Goal: Task Accomplishment & Management: Complete application form

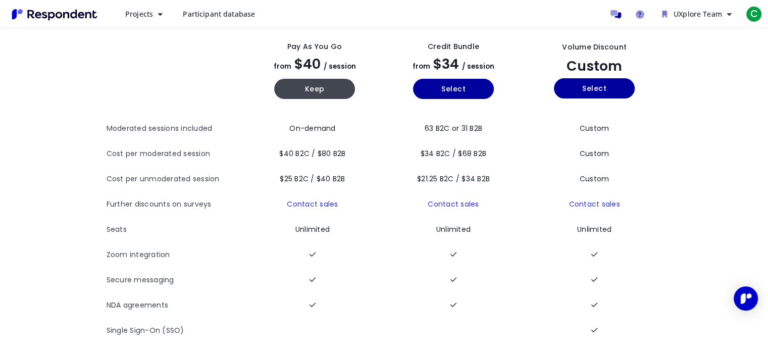
scroll to position [71, 0]
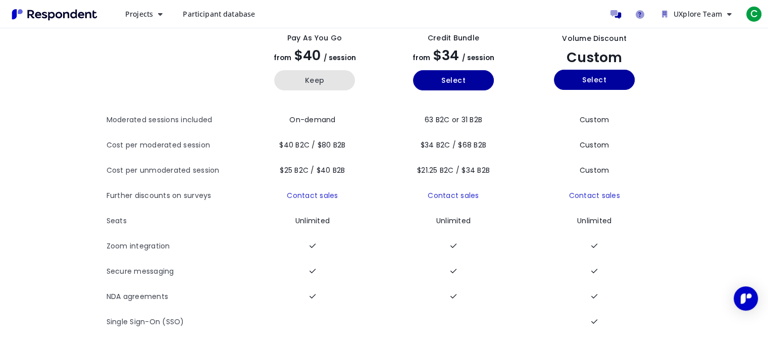
click at [333, 72] on button "Keep" at bounding box center [314, 80] width 81 height 20
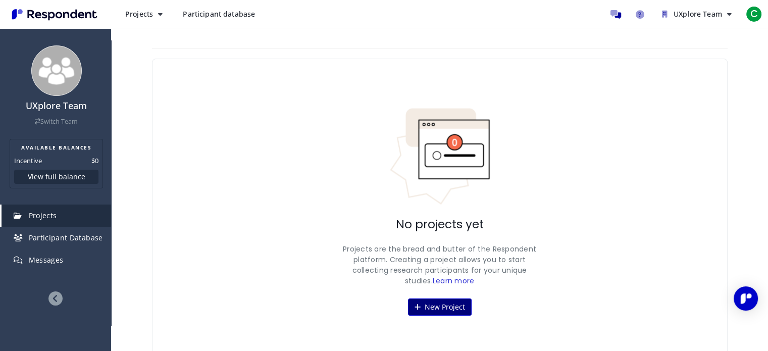
click at [443, 307] on button "New Project" at bounding box center [440, 307] width 64 height 17
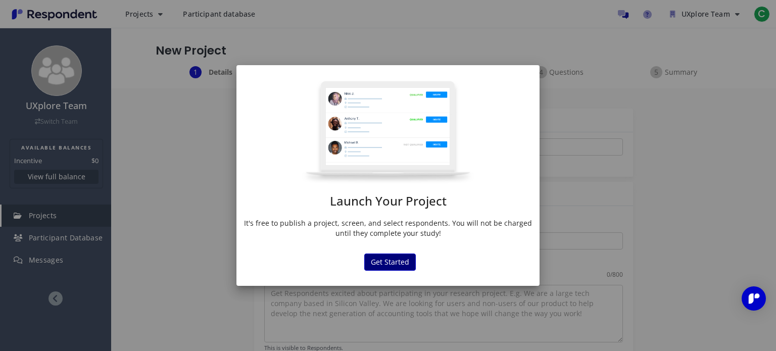
click at [385, 265] on button "Get Started" at bounding box center [390, 262] width 52 height 17
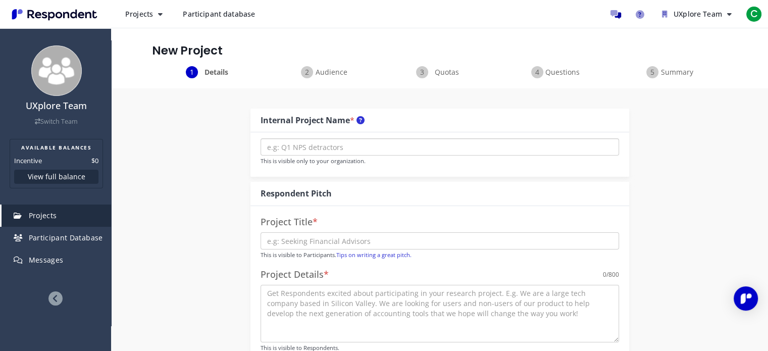
click at [330, 144] on input "text" at bounding box center [440, 146] width 359 height 17
click at [471, 152] on input "text" at bounding box center [440, 146] width 359 height 17
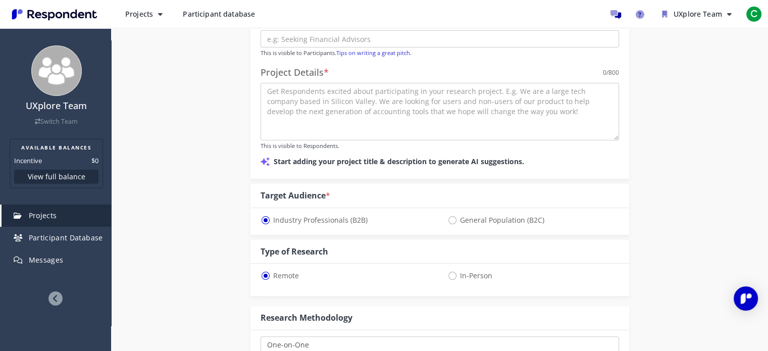
scroll to position [152, 0]
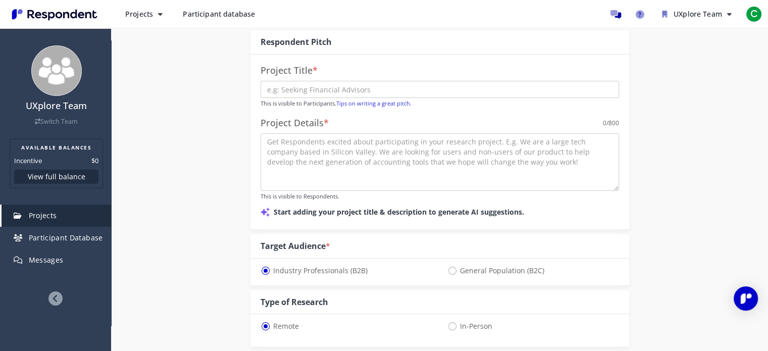
type input "B2B saas"
click at [329, 86] on input "text" at bounding box center [440, 89] width 359 height 17
type input "Software engineers using AI"
click at [384, 148] on textarea at bounding box center [440, 162] width 359 height 58
paste textarea "software engineering teams that are using AI tools"
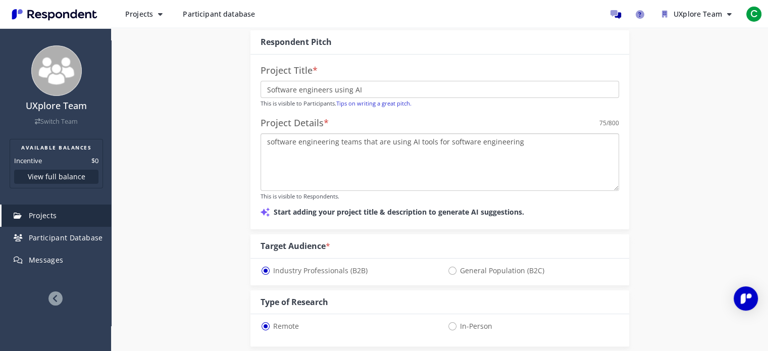
drag, startPoint x: 521, startPoint y: 143, endPoint x: 434, endPoint y: 145, distance: 87.4
click at [434, 145] on textarea "software engineering teams that are using AI tools for software engineering" at bounding box center [440, 162] width 359 height 58
drag, startPoint x: 416, startPoint y: 142, endPoint x: 537, endPoint y: 140, distance: 120.3
click at [537, 140] on textarea "software engineering teams that are using AI tools for software engineering" at bounding box center [440, 162] width 359 height 58
type textarea "software engineering teams that are using AI tools for software engineering"
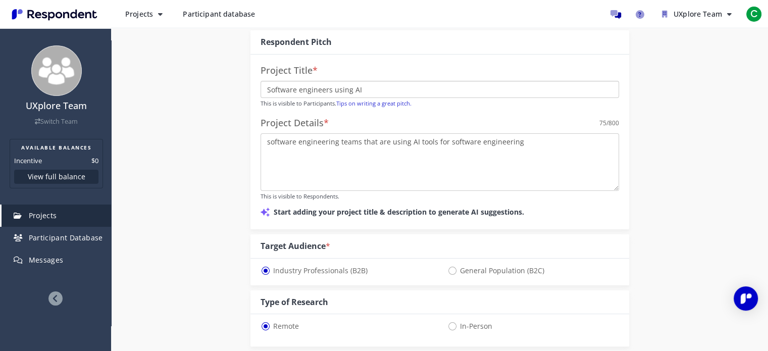
click at [435, 87] on input "Software engineers using AI" at bounding box center [440, 89] width 359 height 17
paste input "tools for software engineering"
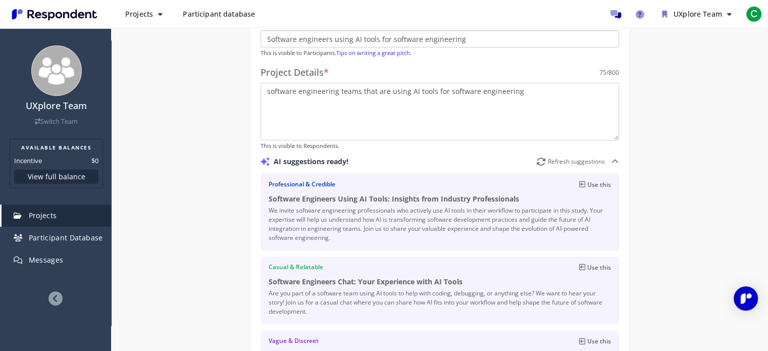
scroll to position [253, 0]
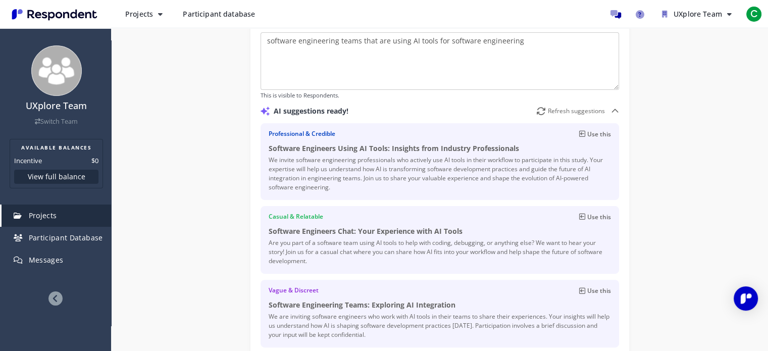
click at [422, 232] on h4 "Software Engineers Chat: Your Experience with AI Tools" at bounding box center [440, 231] width 343 height 11
click at [600, 214] on p "Use this" at bounding box center [600, 217] width 24 height 10
type input "Software Engineers Chat: Your Experience with AI Tools"
type textarea "Are you part of a software team using AI tools to help with coding, debugging, …"
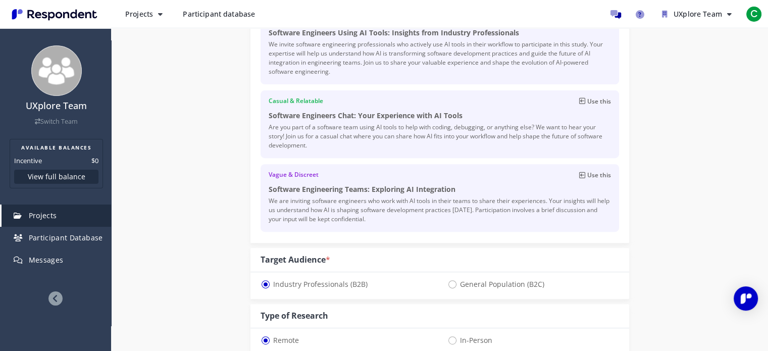
scroll to position [520, 0]
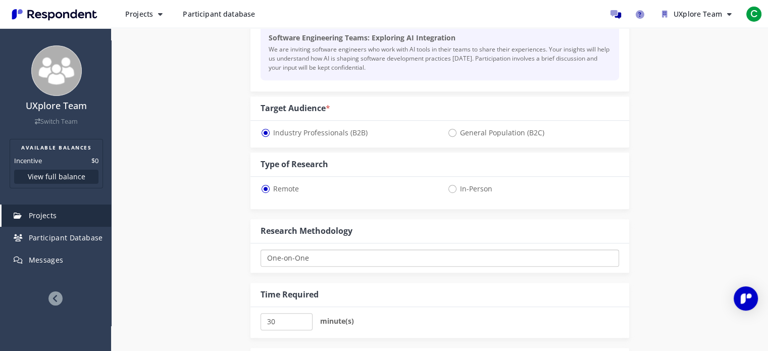
click at [381, 256] on select "One-on-One Focus Group Unmoderated Study Survey Diary Study" at bounding box center [440, 258] width 359 height 17
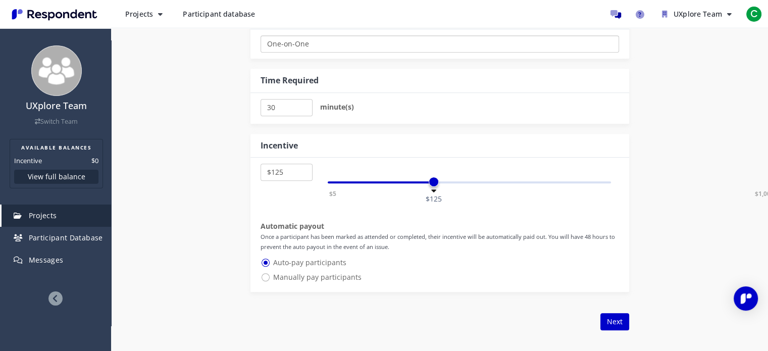
scroll to position [772, 0]
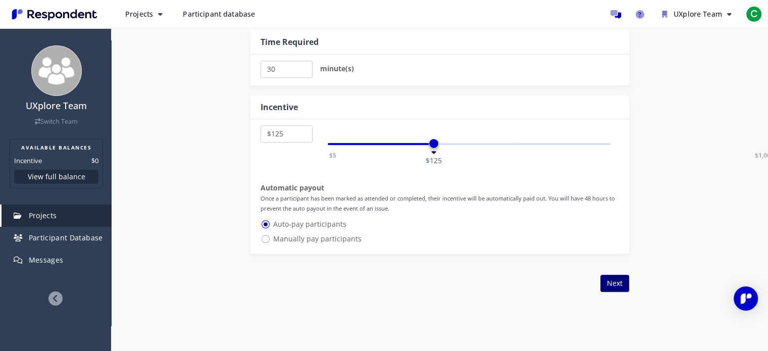
click at [608, 283] on button "Next" at bounding box center [615, 283] width 29 height 17
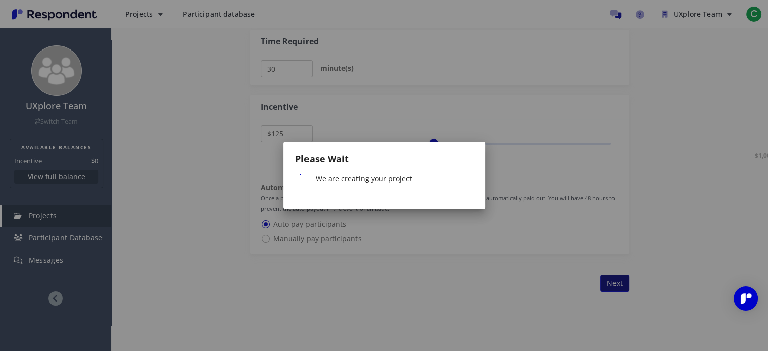
scroll to position [0, 0]
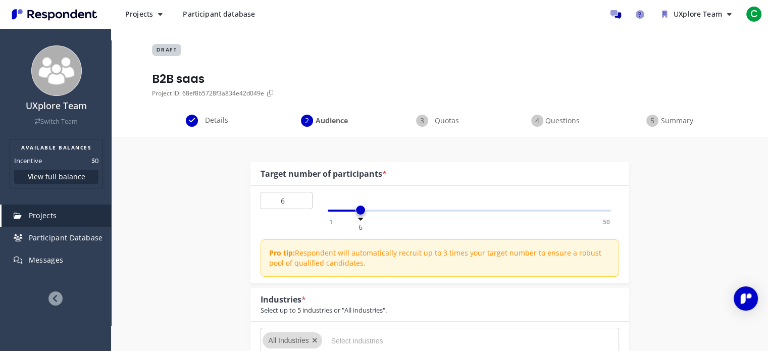
type input "5"
drag, startPoint x: 333, startPoint y: 214, endPoint x: 356, endPoint y: 214, distance: 22.7
click at [356, 214] on span at bounding box center [355, 210] width 10 height 10
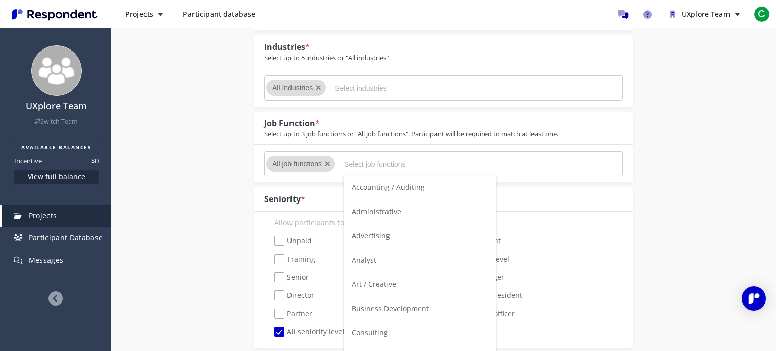
click at [386, 162] on input "Select job functions" at bounding box center [420, 164] width 152 height 17
type input "c"
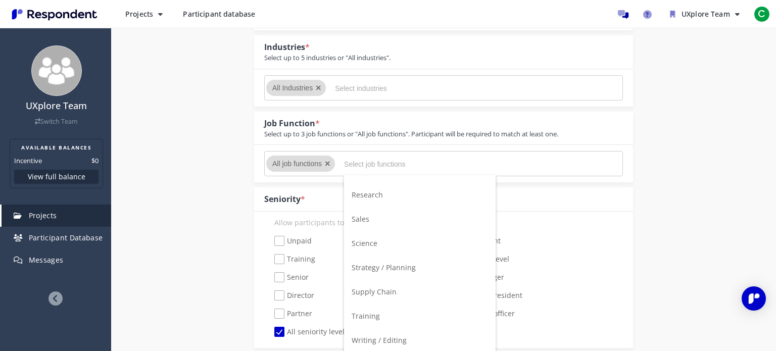
click at [411, 159] on input "Select job functions" at bounding box center [420, 164] width 152 height 17
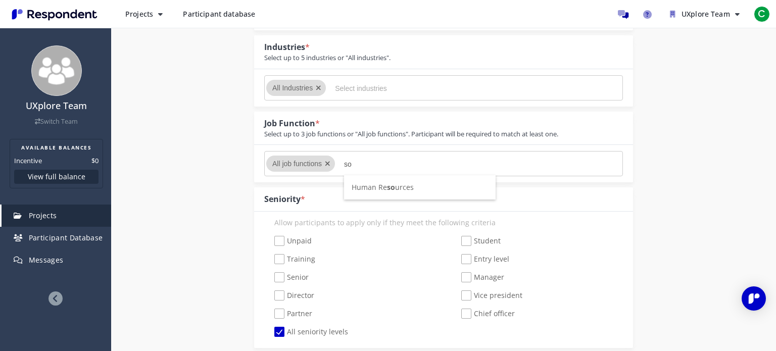
type input "s"
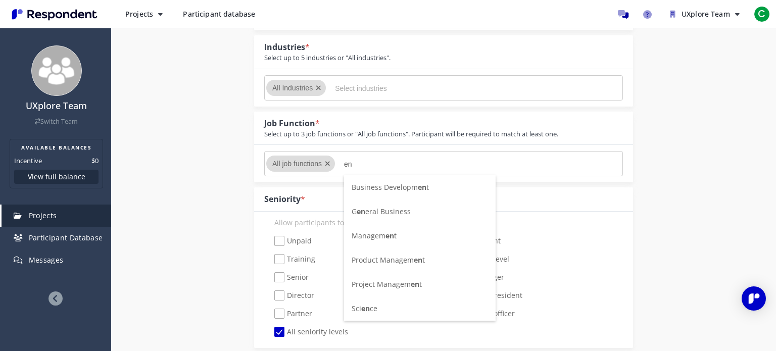
type input "e"
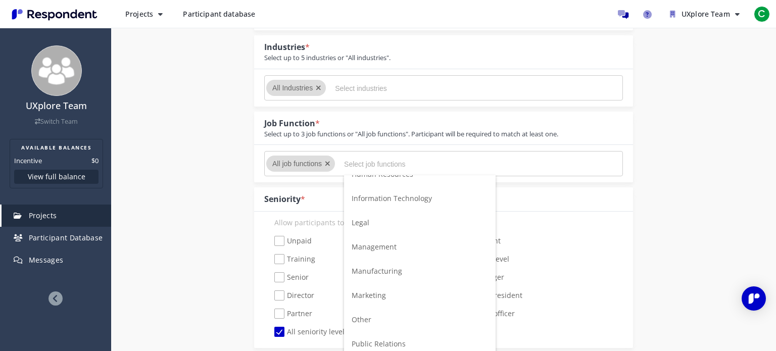
scroll to position [354, 0]
click at [404, 200] on span "Information Technology" at bounding box center [392, 197] width 80 height 10
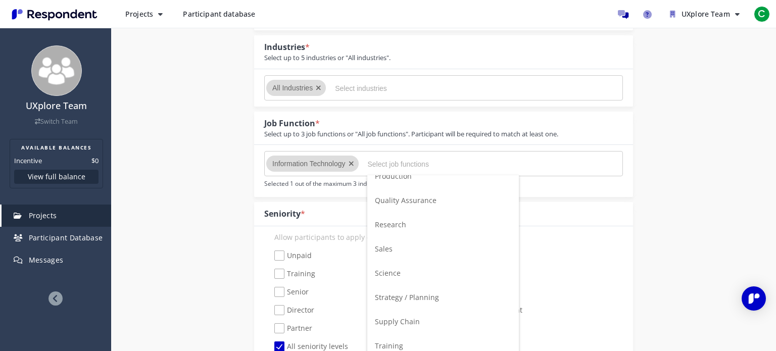
scroll to position [647, 0]
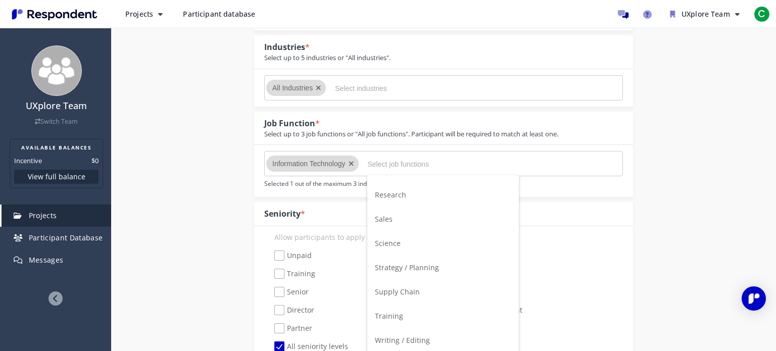
click at [556, 158] on md-chips-wrap "Information Technology" at bounding box center [443, 163] width 359 height 25
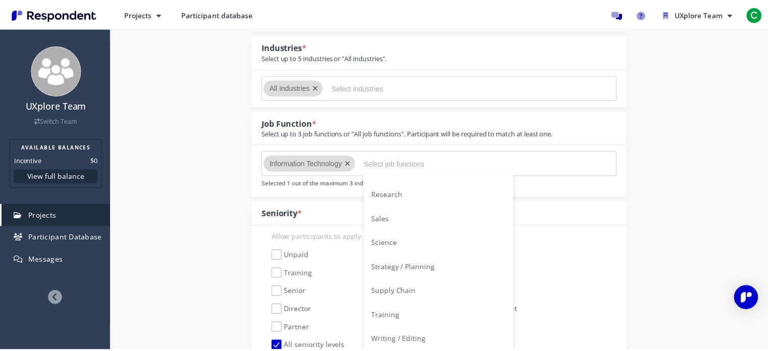
scroll to position [253, 0]
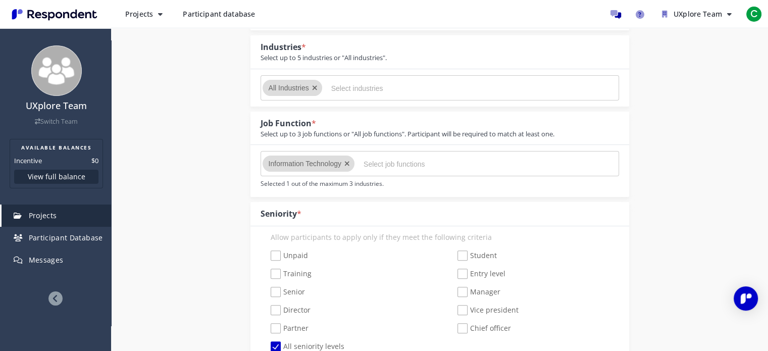
click at [415, 156] on input "Select job functions" at bounding box center [440, 164] width 152 height 17
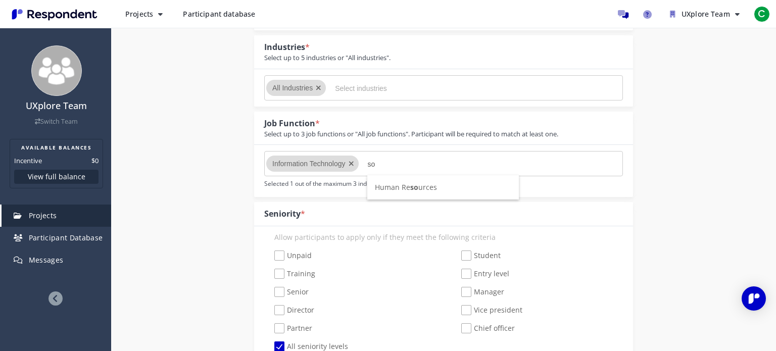
scroll to position [0, 0]
type input "s"
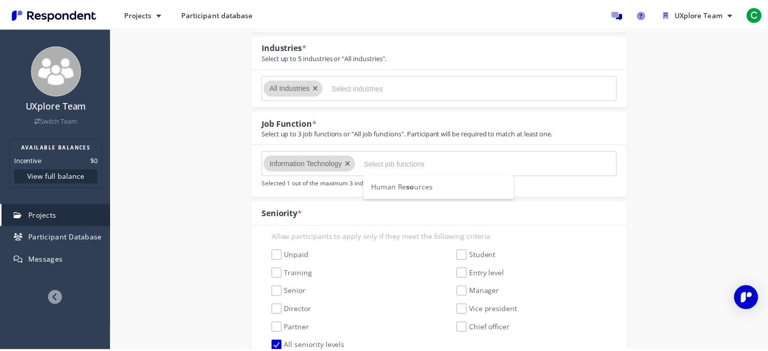
scroll to position [253, 0]
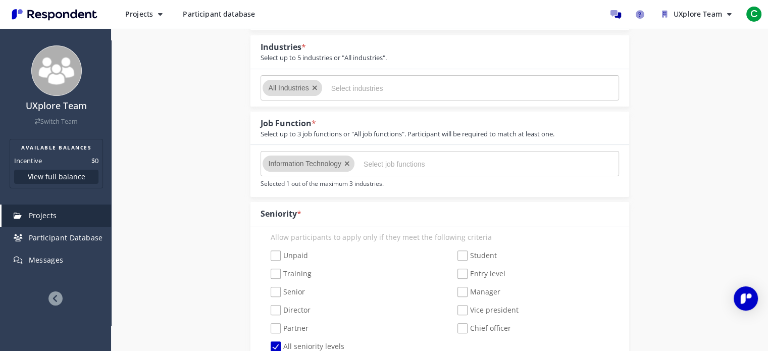
click at [440, 166] on input "Select job functions" at bounding box center [440, 164] width 152 height 17
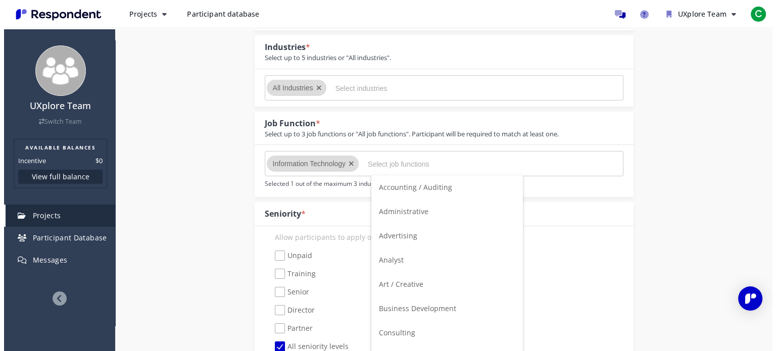
scroll to position [0, 0]
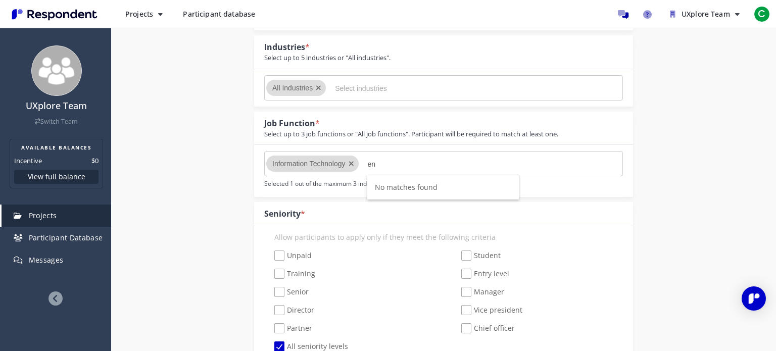
type input "e"
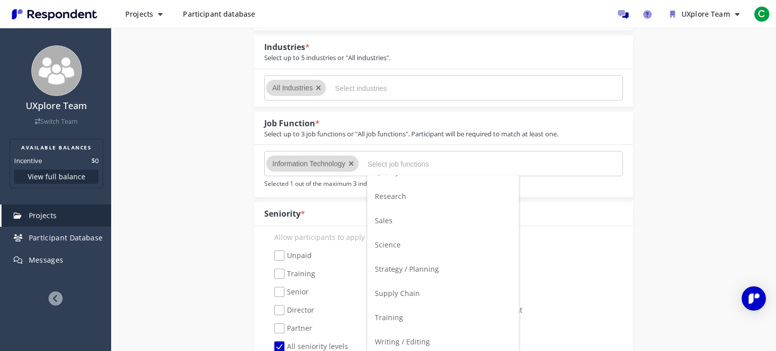
scroll to position [647, 0]
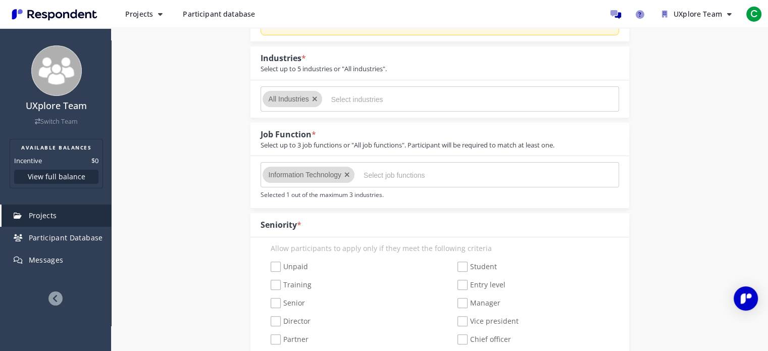
scroll to position [202, 0]
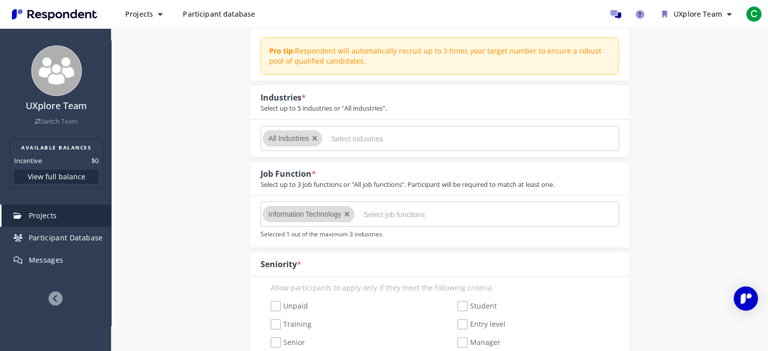
click at [362, 138] on input "Select industries" at bounding box center [407, 138] width 152 height 17
click at [298, 136] on span "All Industries" at bounding box center [289, 138] width 40 height 8
click at [348, 139] on input "Select industries" at bounding box center [407, 138] width 152 height 17
click at [361, 137] on input "Select industries" at bounding box center [407, 138] width 152 height 17
click at [362, 137] on input "Select industries" at bounding box center [407, 138] width 152 height 17
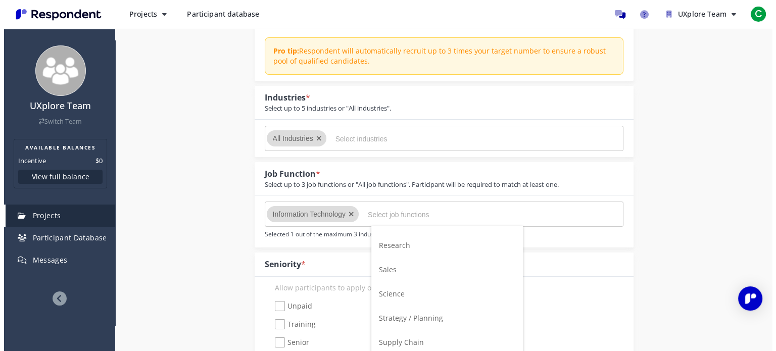
scroll to position [0, 0]
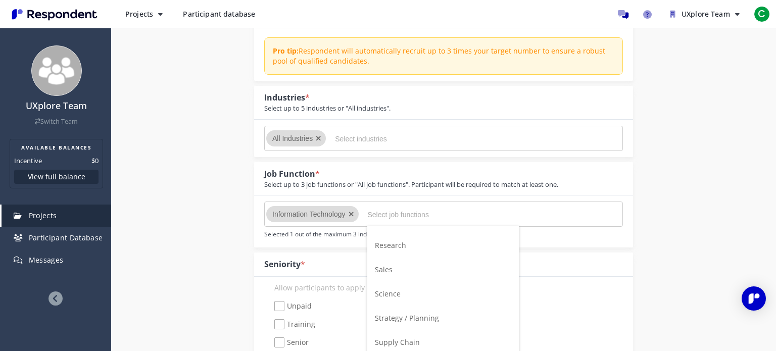
click at [390, 219] on input "Select job functions" at bounding box center [444, 214] width 152 height 17
click at [416, 139] on input "Select industries" at bounding box center [411, 138] width 152 height 17
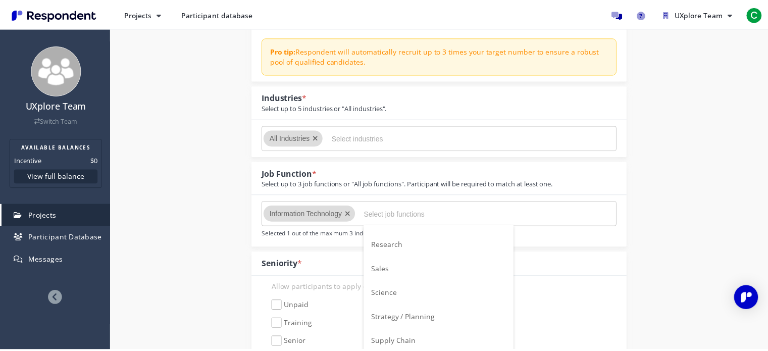
scroll to position [202, 0]
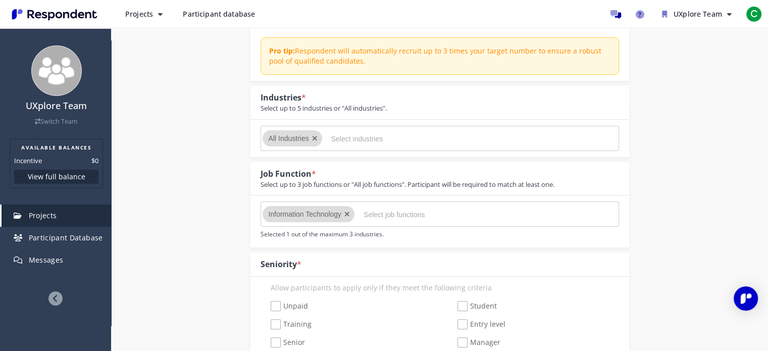
click at [415, 138] on input "Select industries" at bounding box center [407, 138] width 152 height 17
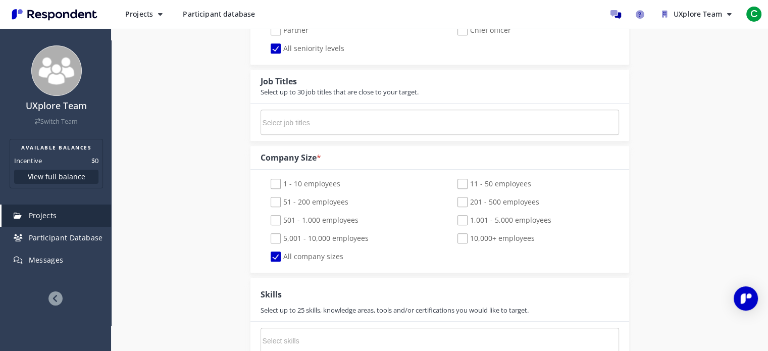
scroll to position [556, 0]
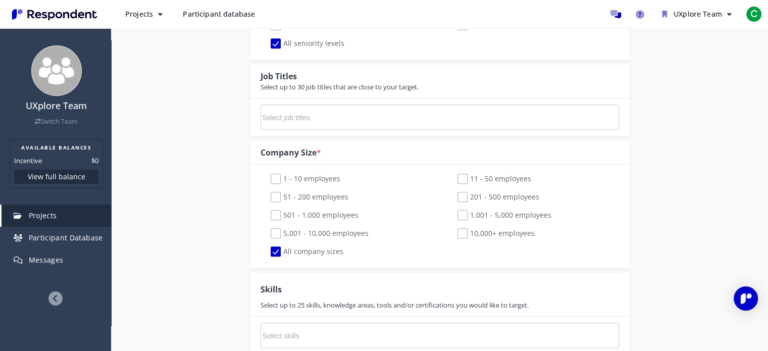
click at [343, 110] on input "Select job titles" at bounding box center [339, 117] width 152 height 17
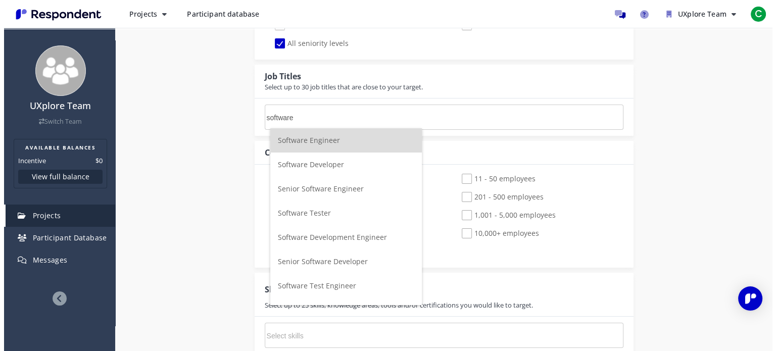
scroll to position [0, 0]
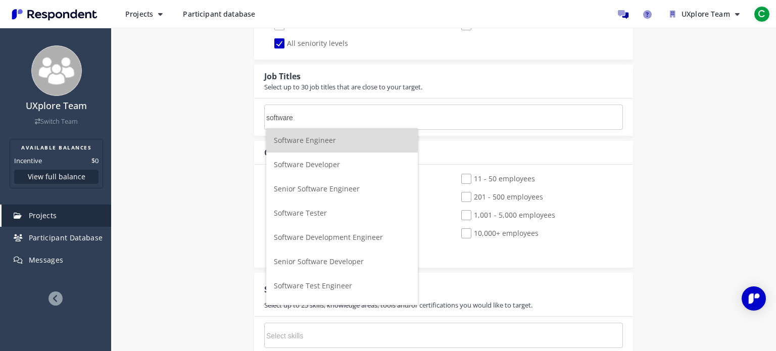
type input "software"
click at [325, 138] on span "Software Engineer" at bounding box center [305, 140] width 62 height 10
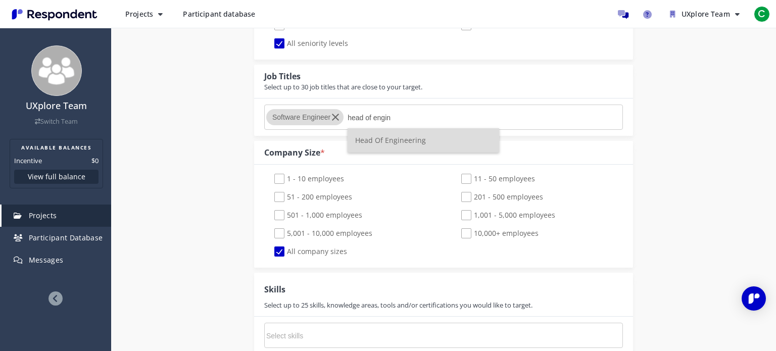
type input "head of engin"
click at [408, 145] on span "Head Of Engineering" at bounding box center [390, 140] width 71 height 10
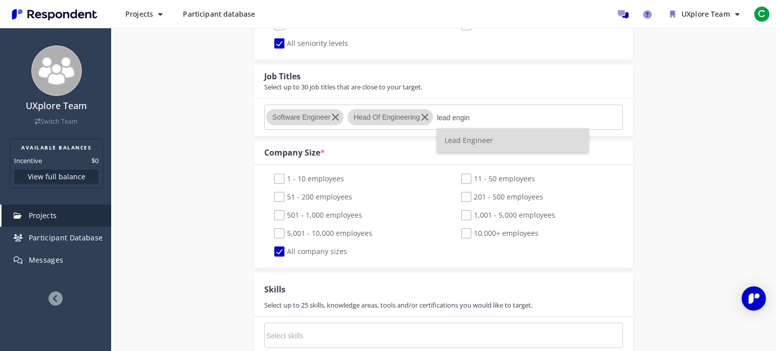
type input "lead engin"
click at [458, 139] on span "Lead Engineer" at bounding box center [469, 140] width 48 height 10
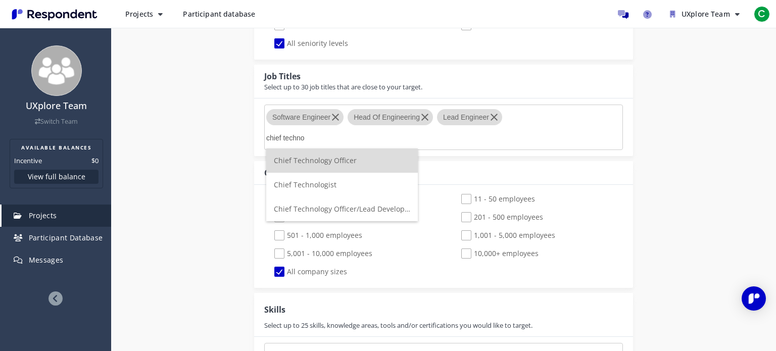
type input "chief techno"
click at [360, 165] on li "Chief Technology Officer" at bounding box center [342, 161] width 152 height 24
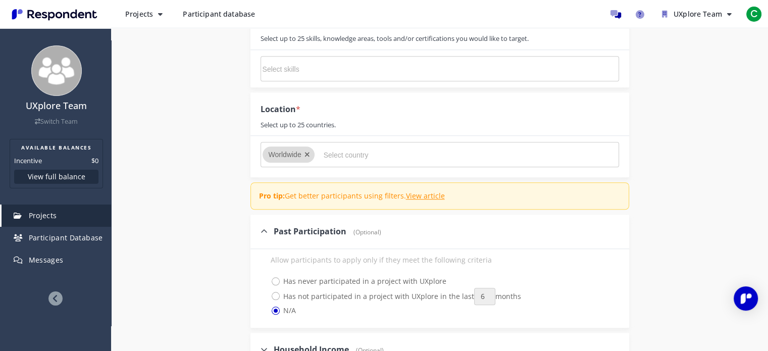
scroll to position [859, 0]
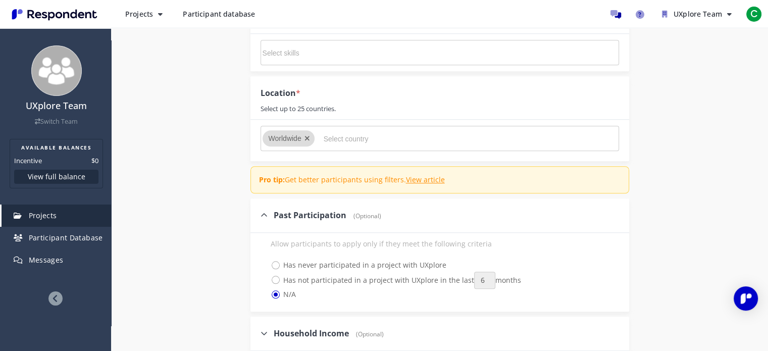
click at [360, 138] on input "Select country" at bounding box center [400, 138] width 152 height 17
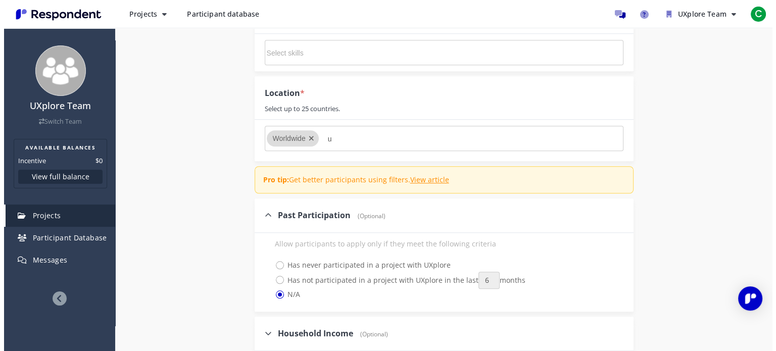
scroll to position [0, 0]
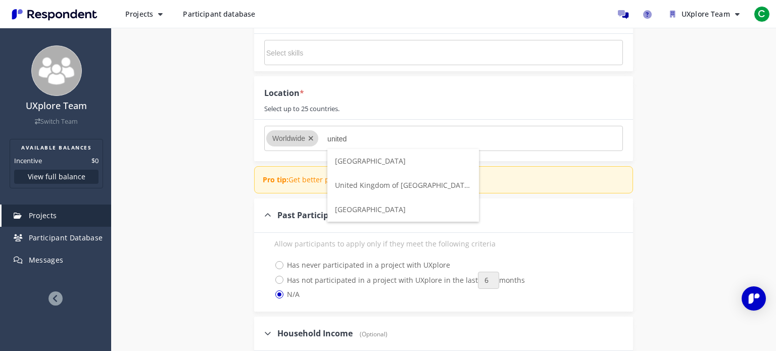
type input "united"
click at [404, 213] on span "[GEOGRAPHIC_DATA]" at bounding box center [370, 210] width 71 height 10
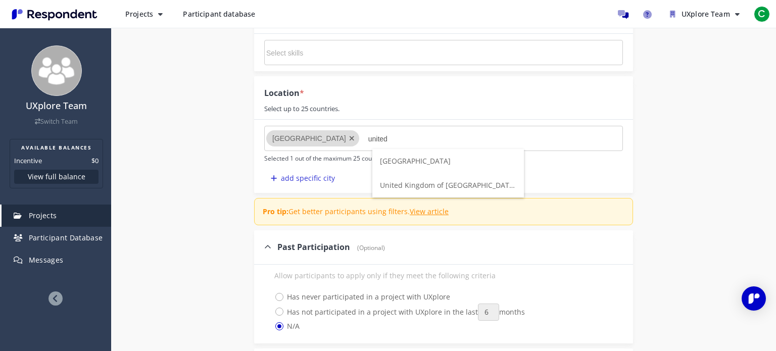
type input "united"
click at [432, 189] on span "United Kingdom of [GEOGRAPHIC_DATA] and [GEOGRAPHIC_DATA]" at bounding box center [492, 185] width 224 height 10
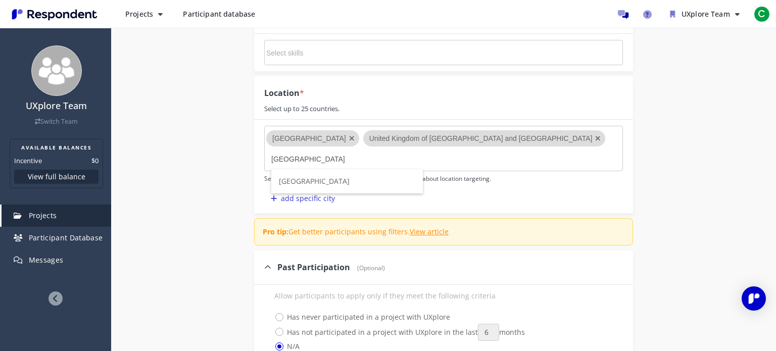
type input "[GEOGRAPHIC_DATA]"
click at [385, 182] on li "[GEOGRAPHIC_DATA]" at bounding box center [347, 181] width 152 height 24
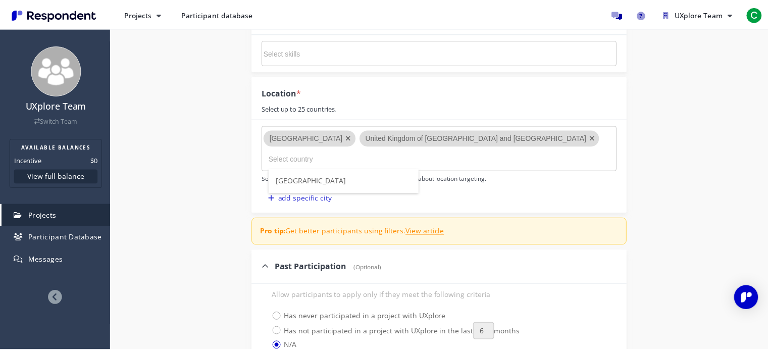
scroll to position [859, 0]
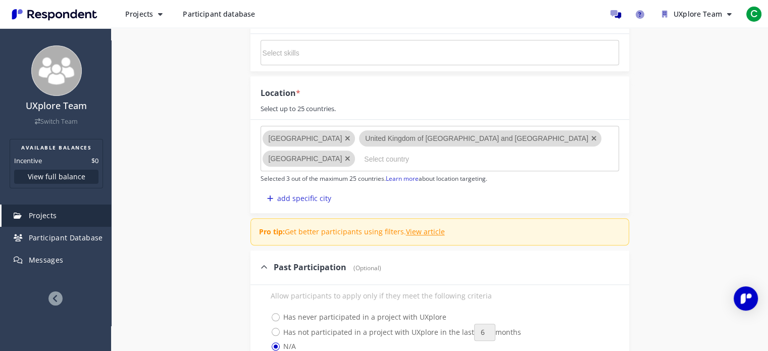
click at [386, 160] on input "Select country" at bounding box center [440, 159] width 152 height 17
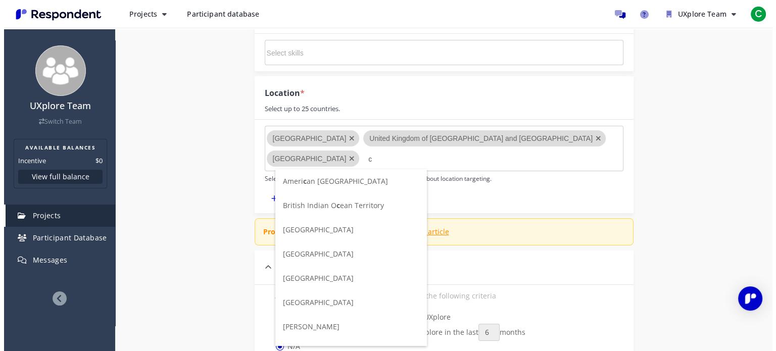
scroll to position [0, 0]
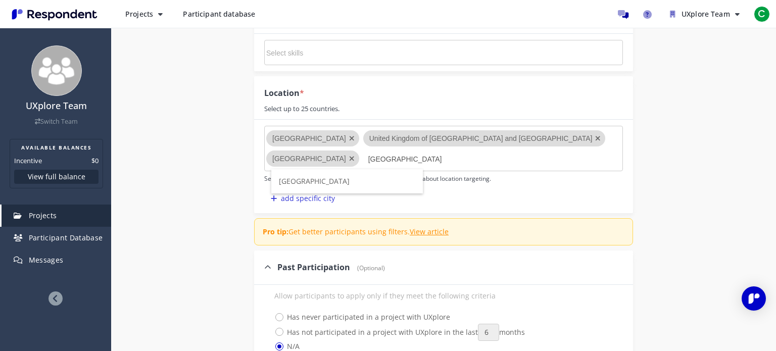
type input "[GEOGRAPHIC_DATA]"
click at [301, 183] on span "[GEOGRAPHIC_DATA]" at bounding box center [314, 181] width 71 height 10
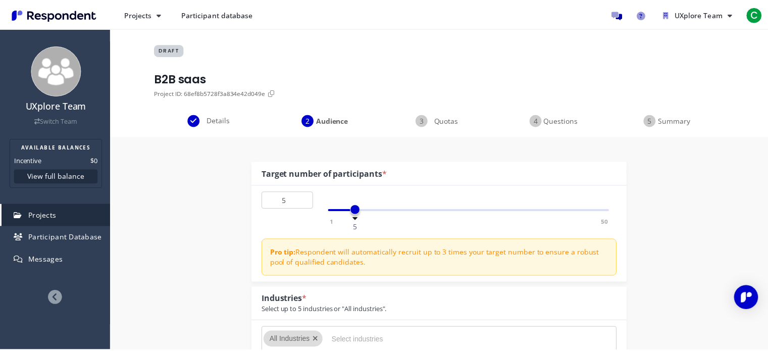
scroll to position [859, 0]
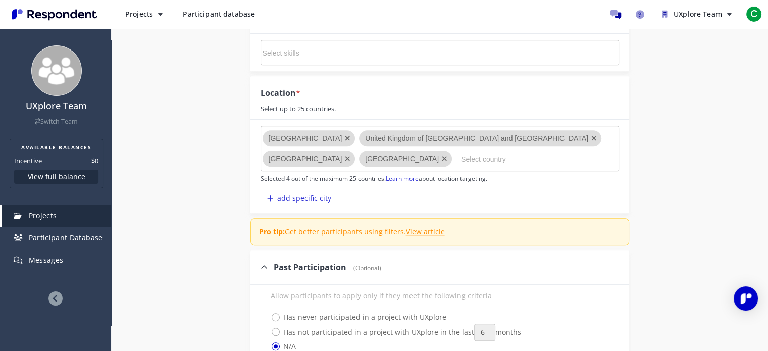
click at [461, 162] on input "Select country" at bounding box center [537, 159] width 152 height 17
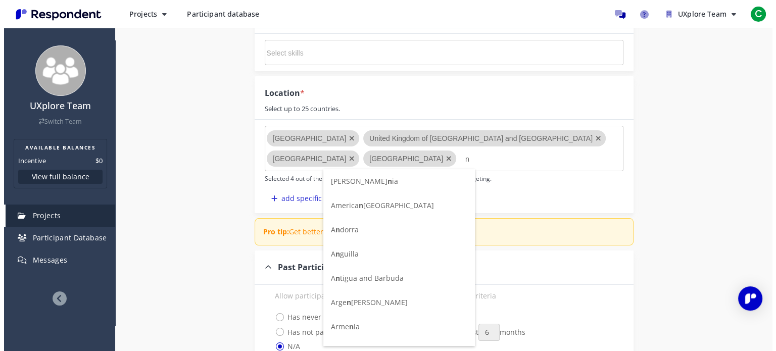
scroll to position [0, 0]
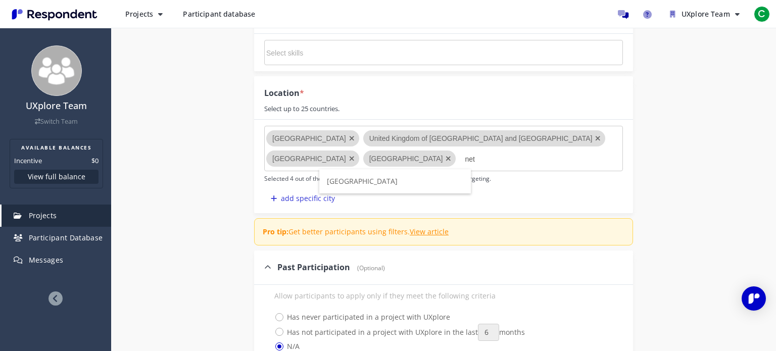
type input "net"
click at [339, 182] on span "[GEOGRAPHIC_DATA]" at bounding box center [362, 181] width 71 height 10
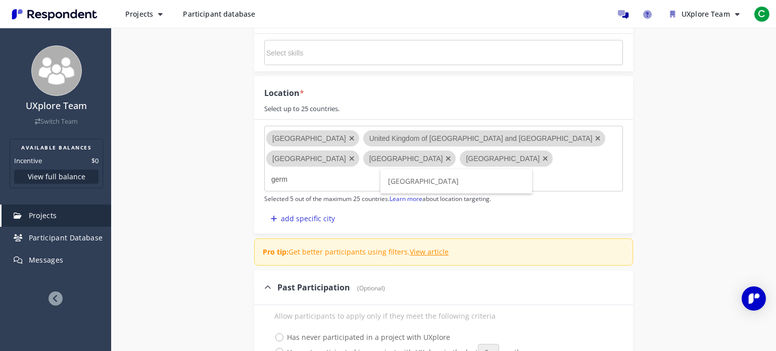
type input "germ"
click at [402, 181] on span "[GEOGRAPHIC_DATA]" at bounding box center [423, 181] width 71 height 10
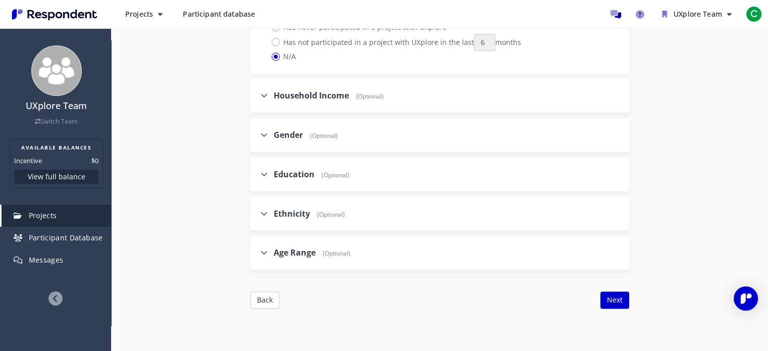
scroll to position [1212, 0]
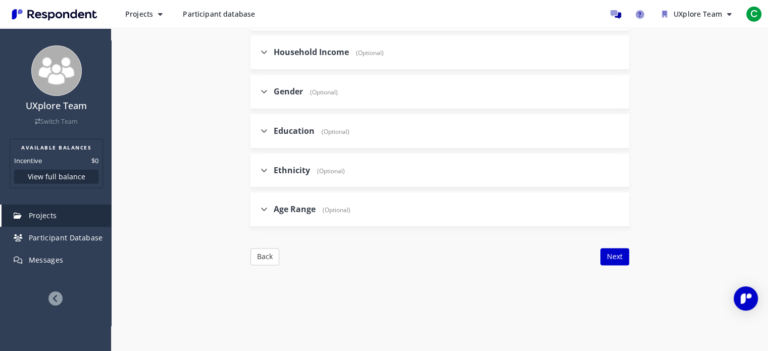
click at [292, 160] on div "Ethnicity (Optional)" at bounding box center [303, 171] width 84 height 22
click at [284, 165] on span "Ethnicity" at bounding box center [292, 170] width 36 height 11
click at [257, 167] on input "Ethnicity (Optional)" at bounding box center [254, 170] width 7 height 7
checkbox input "true"
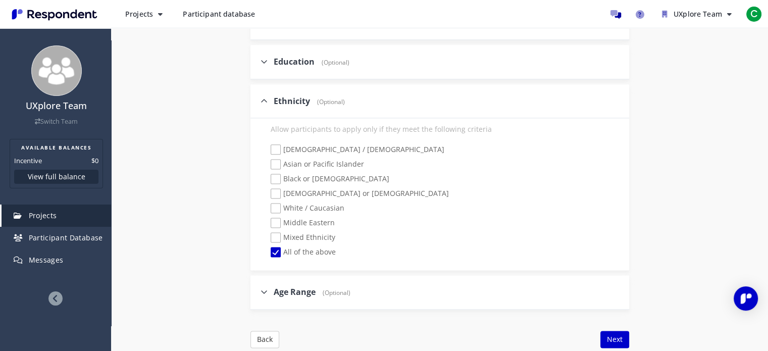
scroll to position [1364, 0]
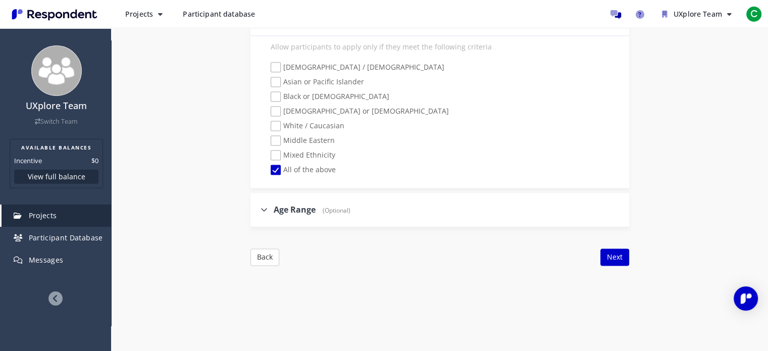
click at [299, 204] on span "Age Range" at bounding box center [295, 209] width 42 height 11
click at [257, 206] on input "Age Range (Optional)" at bounding box center [254, 209] width 7 height 7
checkbox input "true"
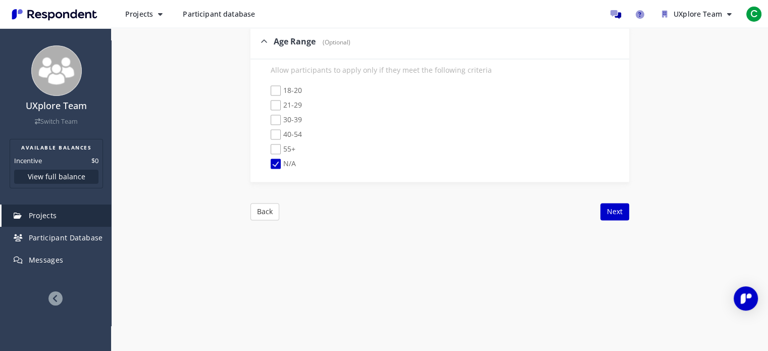
scroll to position [1533, 0]
click at [273, 114] on span "30-39" at bounding box center [286, 120] width 31 height 12
click at [267, 116] on input "30-39" at bounding box center [264, 119] width 7 height 7
checkbox input "true"
checkbox input "false"
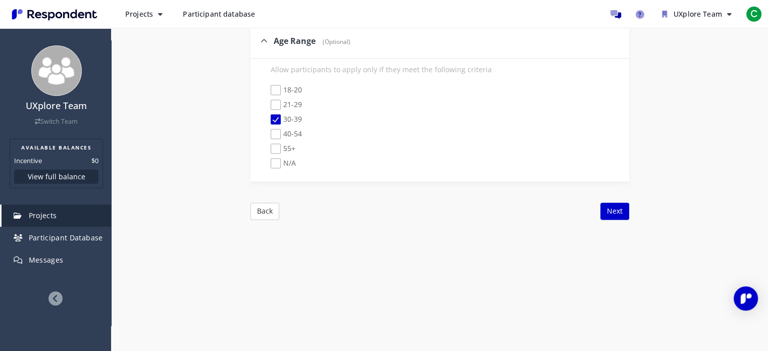
click at [277, 129] on span "40-54" at bounding box center [286, 135] width 31 height 12
click at [267, 131] on input "40-54" at bounding box center [264, 134] width 7 height 7
checkbox input "true"
click at [274, 143] on span "55+" at bounding box center [283, 149] width 25 height 12
click at [267, 145] on input "55+" at bounding box center [264, 148] width 7 height 7
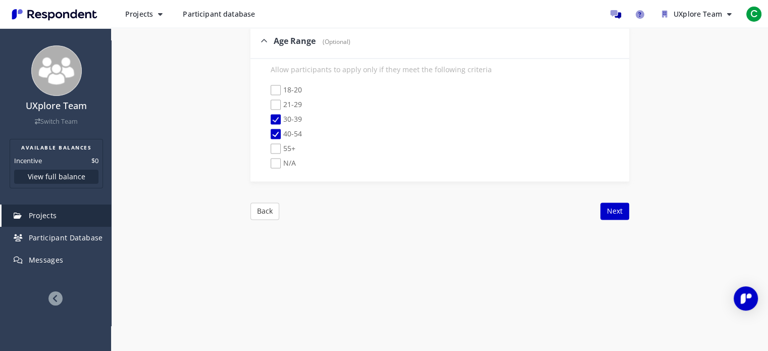
checkbox input "true"
click at [272, 100] on span "21-29" at bounding box center [286, 106] width 31 height 12
click at [267, 102] on input "21-29" at bounding box center [264, 105] width 7 height 7
checkbox input "true"
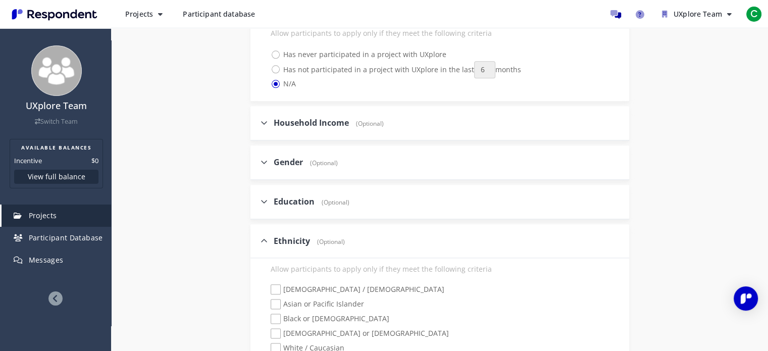
scroll to position [1129, 0]
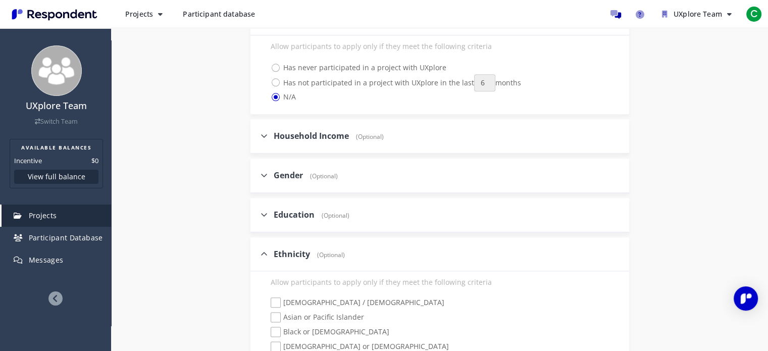
click at [317, 211] on span "(Optional)" at bounding box center [333, 215] width 33 height 9
click at [257, 211] on input "Education (Optional)" at bounding box center [254, 214] width 7 height 7
checkbox input "true"
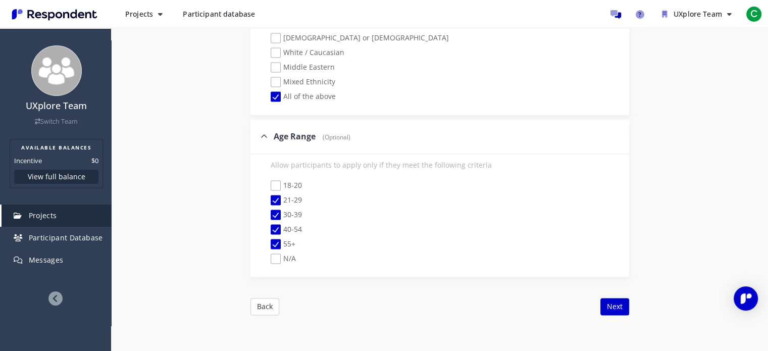
scroll to position [1634, 0]
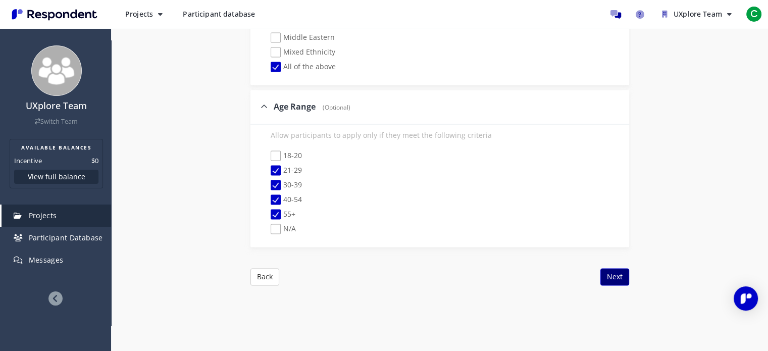
click at [608, 268] on button "Next" at bounding box center [615, 276] width 29 height 17
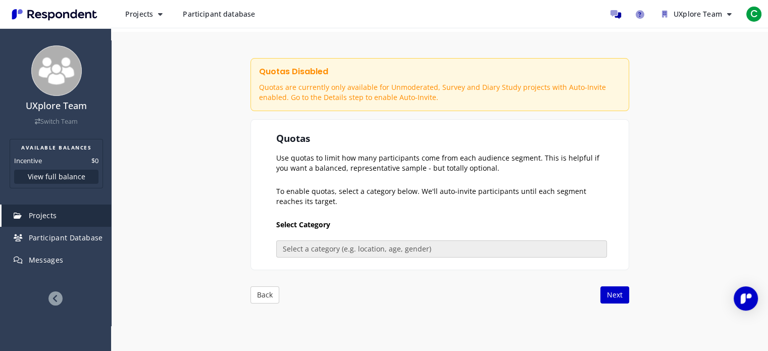
scroll to position [146, 0]
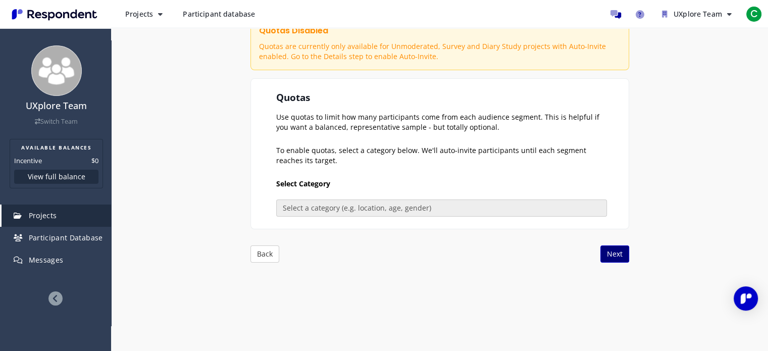
click at [612, 256] on button "Next" at bounding box center [615, 254] width 29 height 17
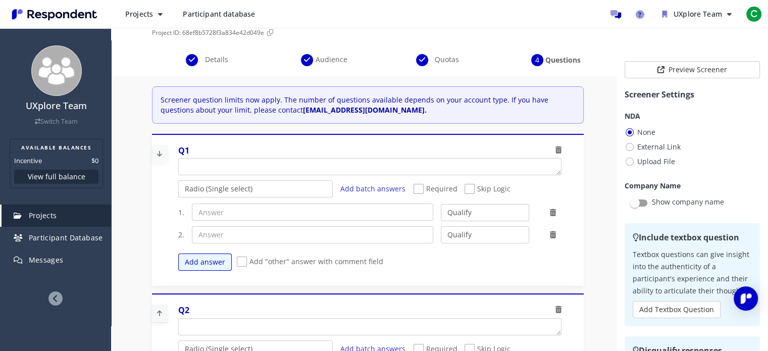
scroll to position [0, 0]
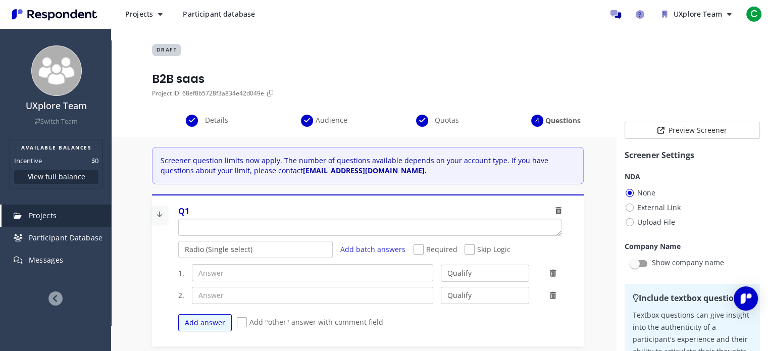
click at [316, 231] on textarea "Which of the following categories best describes your firm's total assets under…" at bounding box center [370, 227] width 382 height 16
click at [321, 224] on textarea "Which of the following categories best describes your firm's total assets under…" at bounding box center [370, 227] width 382 height 16
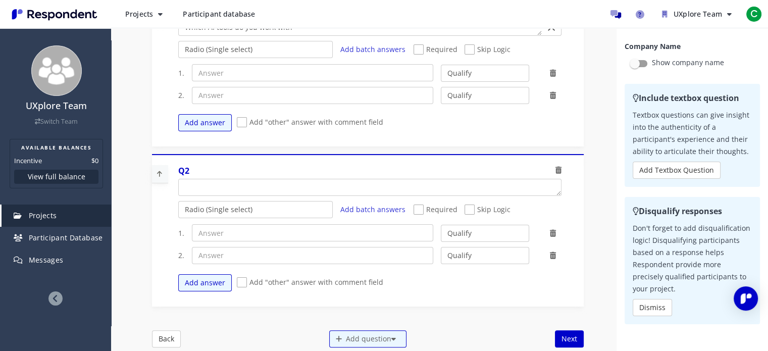
scroll to position [35, 0]
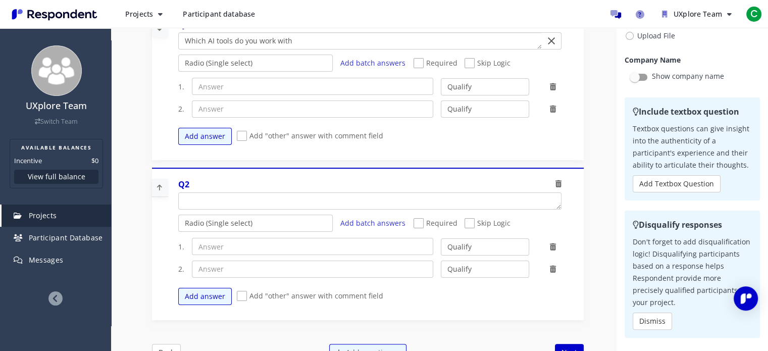
type textarea "Which AI tools do you work with"
click at [227, 90] on input "text" at bounding box center [312, 86] width 241 height 17
type input "CHAT gpt"
click at [459, 83] on select "Qualify Disqualify" at bounding box center [485, 86] width 88 height 17
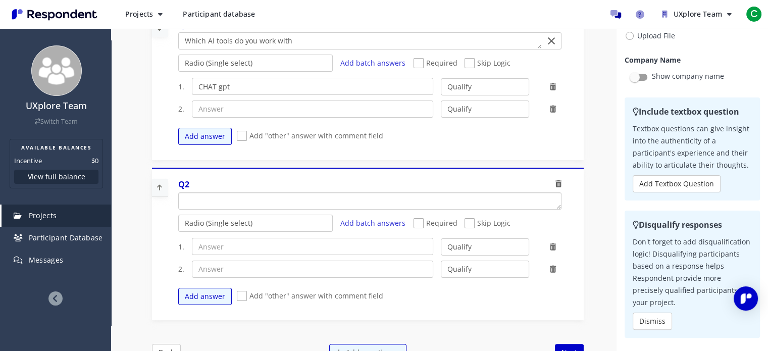
click at [241, 197] on textarea "Which of the following categories best describes your firm's total assets under…" at bounding box center [370, 201] width 382 height 16
type textarea "Do you make decisions when it comes to"
click at [263, 240] on input "text" at bounding box center [312, 246] width 241 height 17
type input "yes"
click at [272, 268] on input "text" at bounding box center [312, 269] width 241 height 17
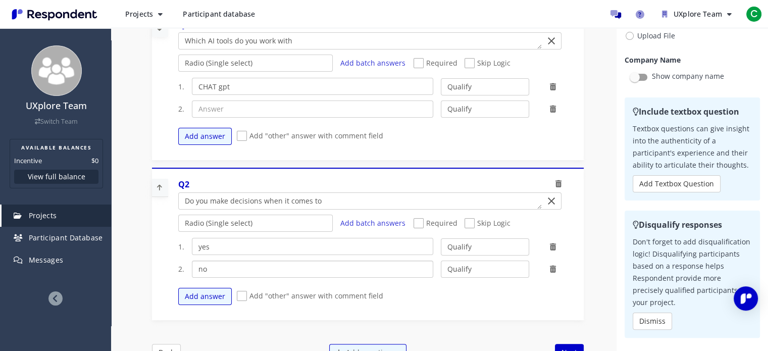
type input "no"
click at [465, 273] on select "Qualify Disqualify" at bounding box center [485, 269] width 88 height 17
select select "number:2"
click at [441, 261] on select "Qualify Disqualify" at bounding box center [485, 269] width 88 height 17
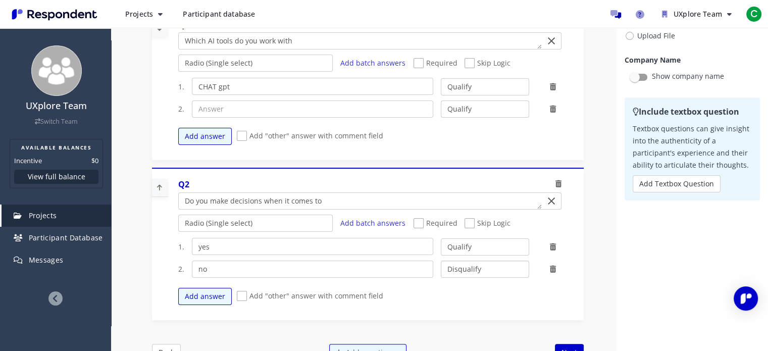
scroll to position [85, 0]
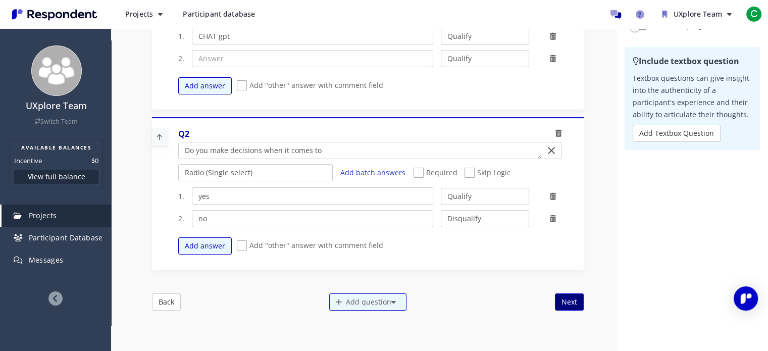
click at [564, 306] on button "Next" at bounding box center [569, 302] width 29 height 17
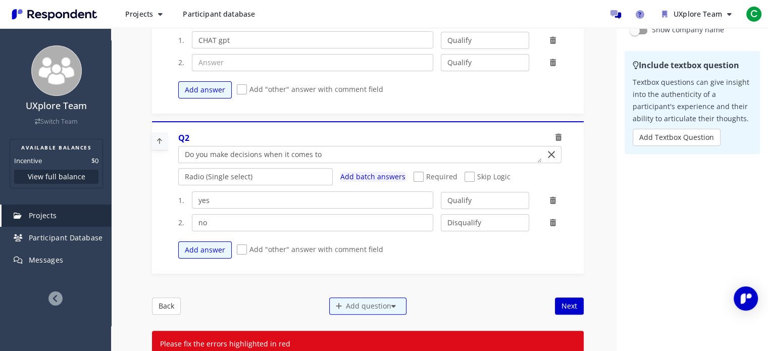
scroll to position [0, 0]
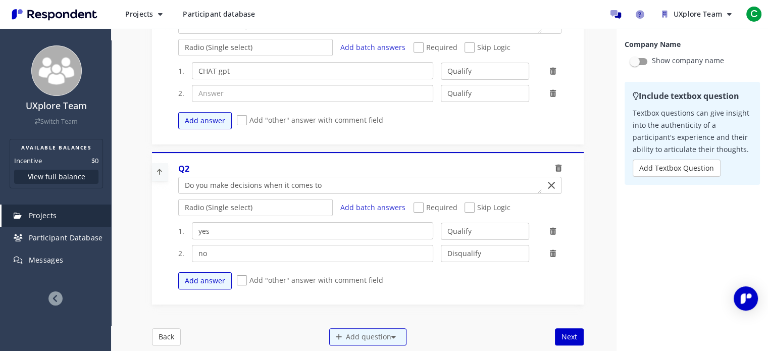
click at [268, 93] on input "text" at bounding box center [312, 93] width 241 height 17
type input "m"
type input "copilot"
click at [568, 338] on button "Next" at bounding box center [569, 336] width 29 height 17
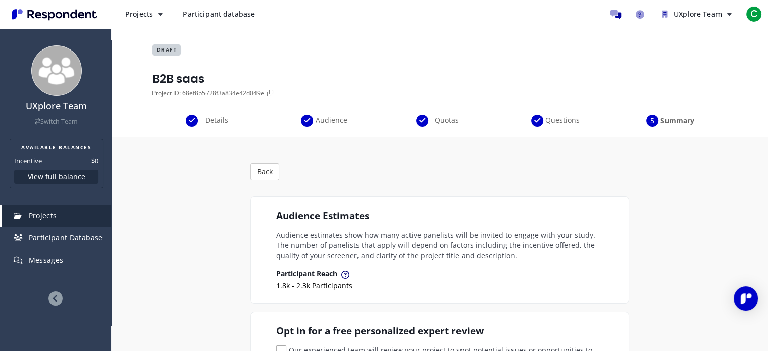
click at [212, 122] on span "Details" at bounding box center [216, 120] width 33 height 10
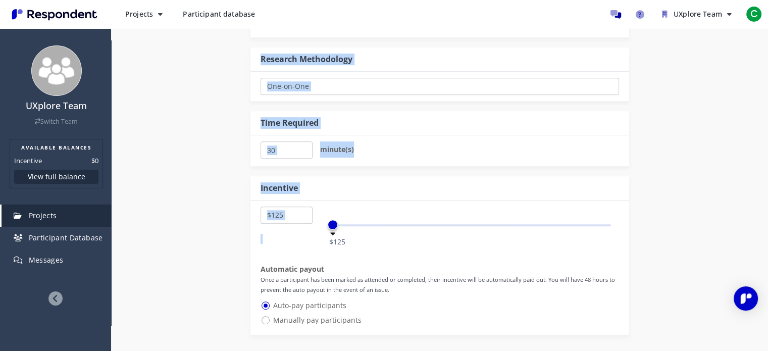
scroll to position [556, 0]
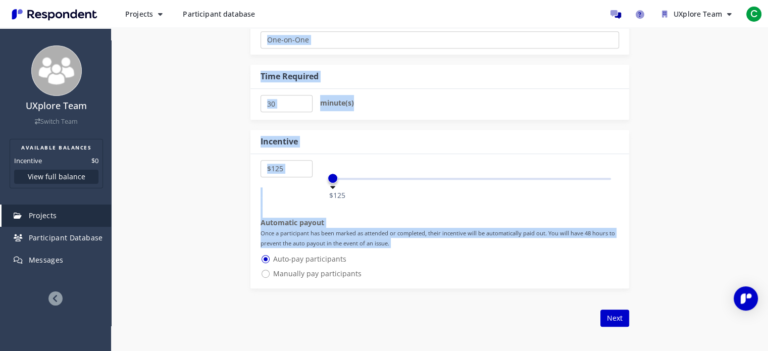
drag, startPoint x: 250, startPoint y: 90, endPoint x: 466, endPoint y: 269, distance: 280.6
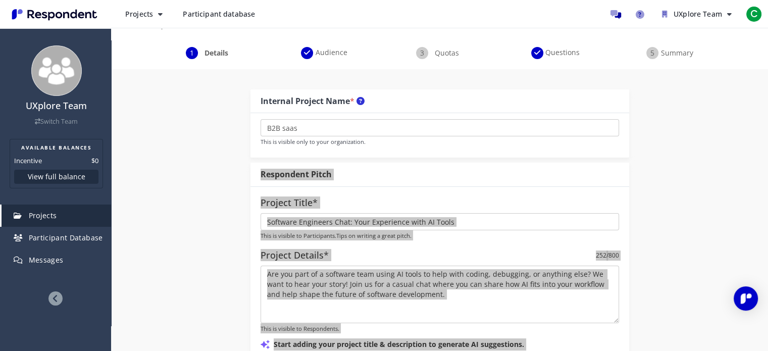
scroll to position [101, 0]
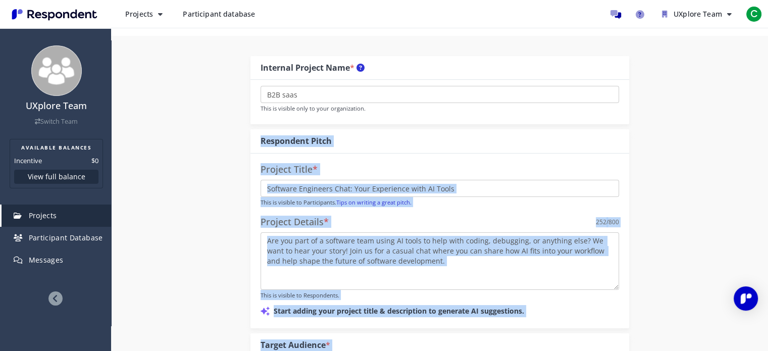
click at [373, 223] on div "Project Details * 252 /800" at bounding box center [440, 222] width 359 height 20
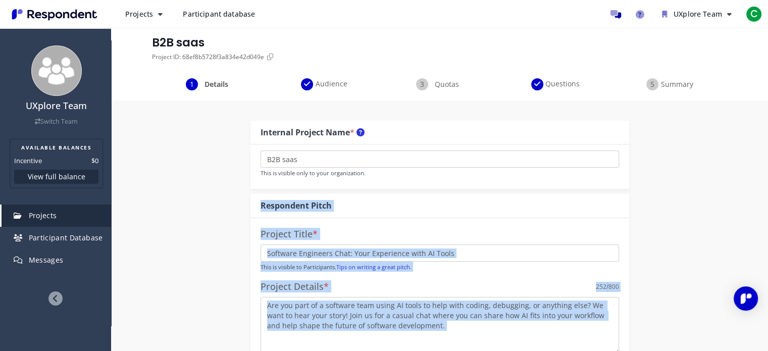
scroll to position [0, 0]
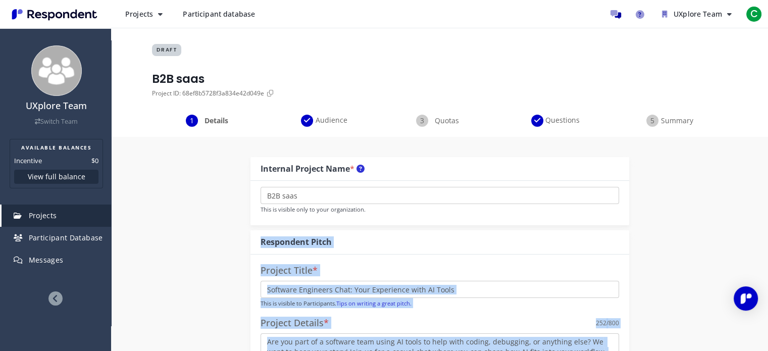
click at [75, 12] on img "Main navigation" at bounding box center [54, 14] width 93 height 17
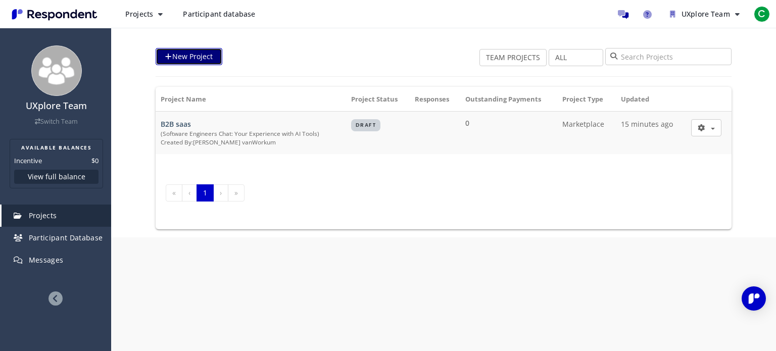
click at [202, 60] on link "New Project" at bounding box center [189, 56] width 67 height 17
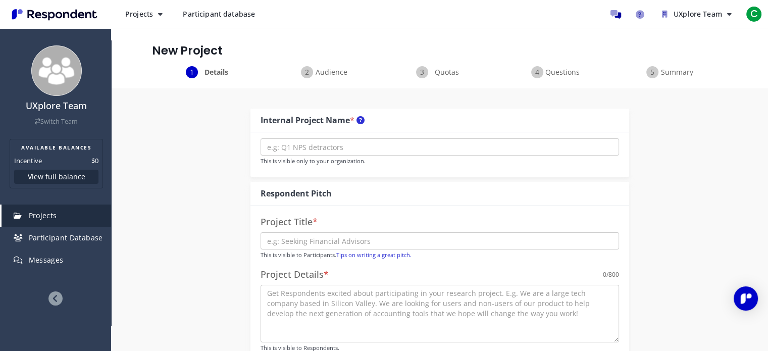
click at [334, 194] on div "Respondent Pitch" at bounding box center [440, 194] width 379 height 24
drag, startPoint x: 344, startPoint y: 198, endPoint x: 245, endPoint y: 202, distance: 99.1
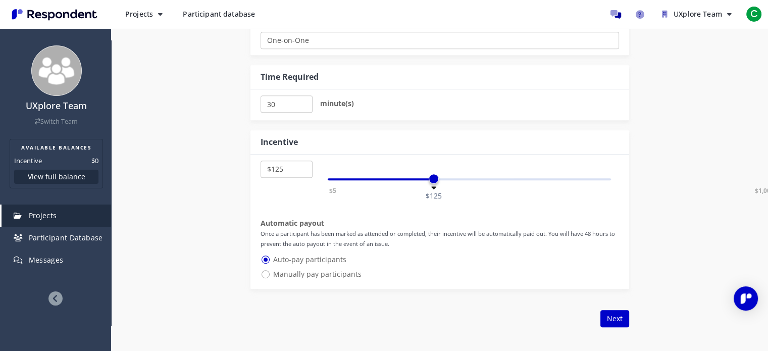
scroll to position [556, 0]
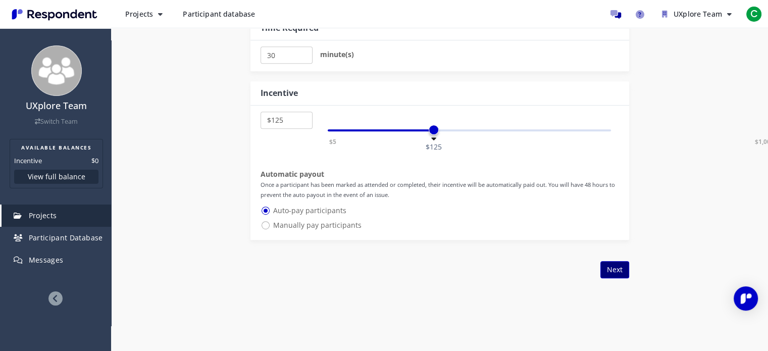
click at [620, 265] on button "Next" at bounding box center [615, 269] width 29 height 17
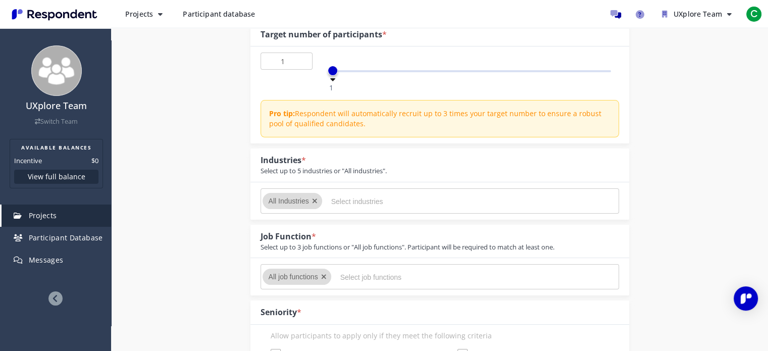
scroll to position [152, 0]
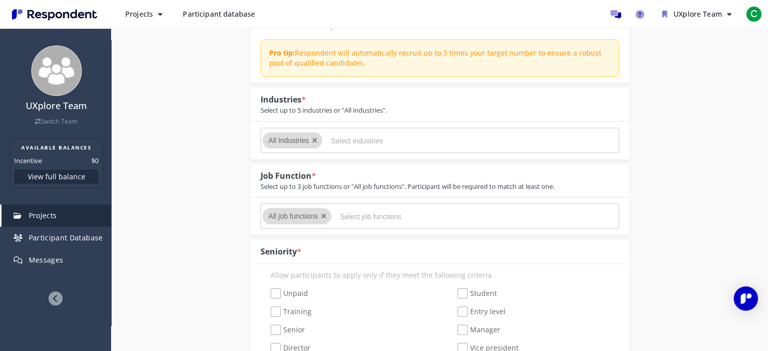
click at [282, 142] on span "All Industries" at bounding box center [289, 140] width 40 height 8
click at [291, 140] on span "All Industries" at bounding box center [289, 140] width 40 height 8
click at [365, 138] on input "Select industries" at bounding box center [407, 140] width 152 height 17
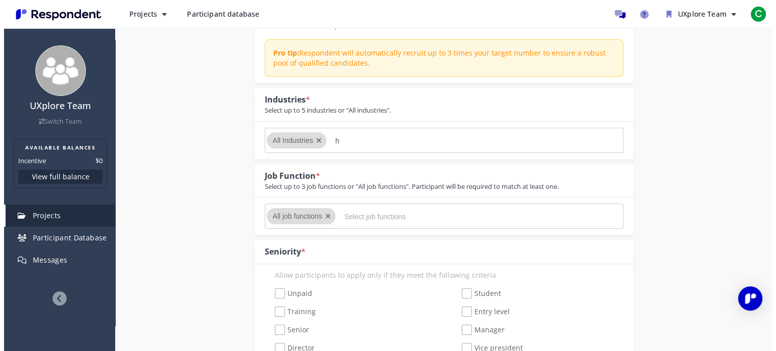
scroll to position [0, 0]
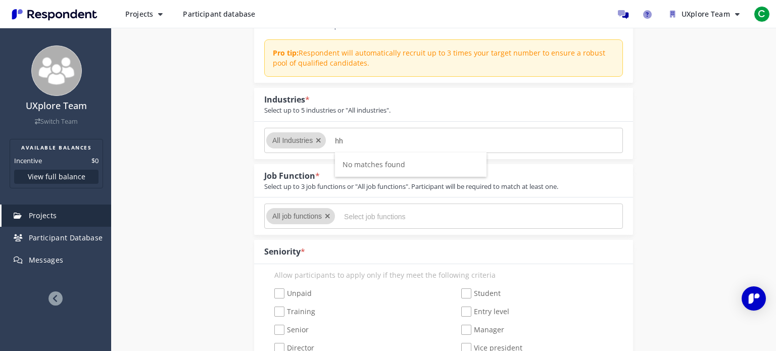
type input "h"
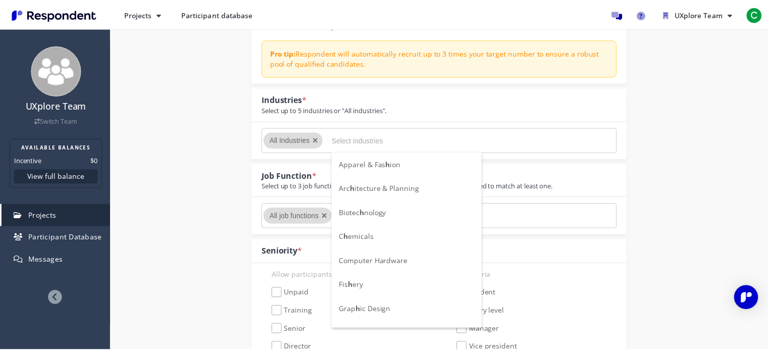
scroll to position [152, 0]
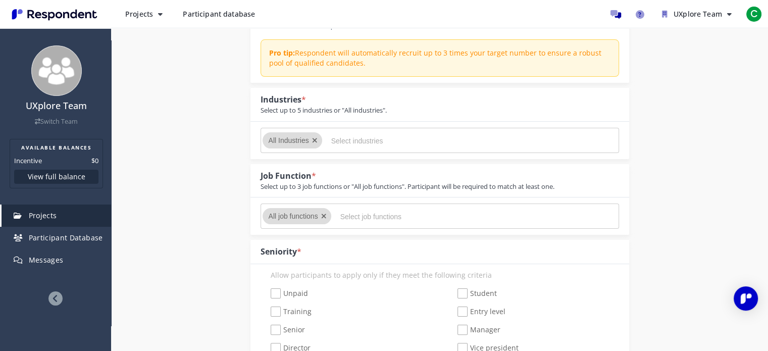
type input "a"
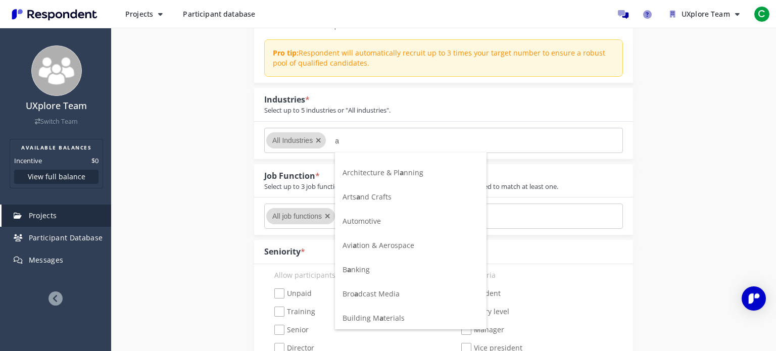
scroll to position [0, 0]
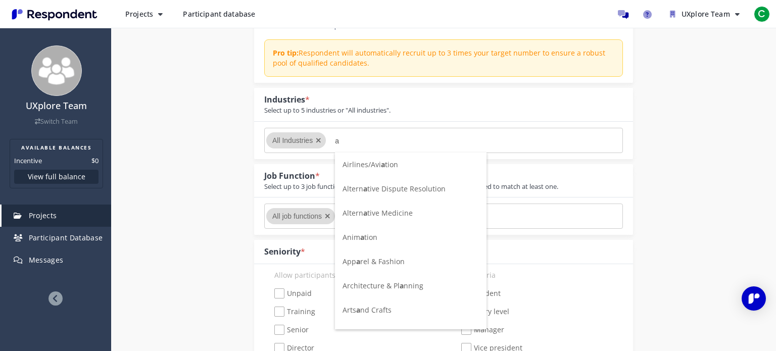
type input "a"
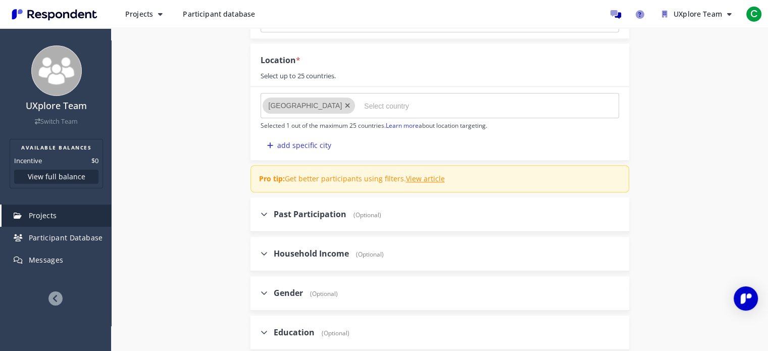
scroll to position [960, 0]
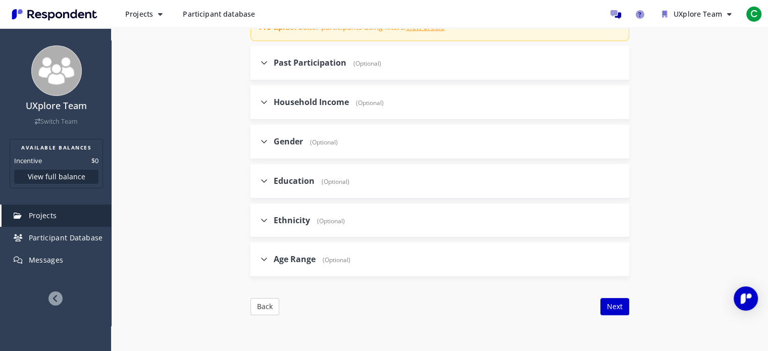
click at [278, 143] on span "Gender" at bounding box center [288, 141] width 29 height 11
click at [257, 143] on input "Gender (Optional)" at bounding box center [254, 141] width 7 height 7
checkbox input "true"
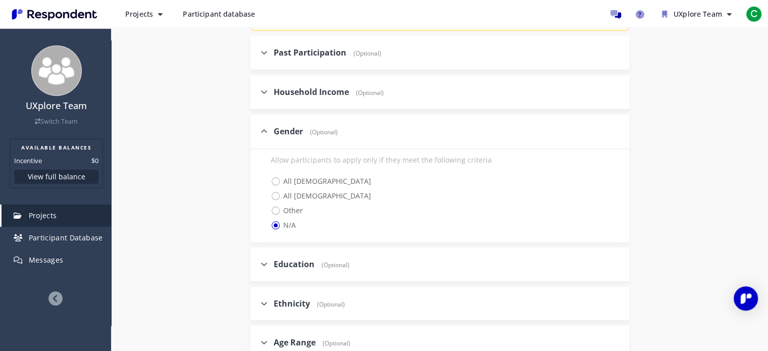
scroll to position [1061, 0]
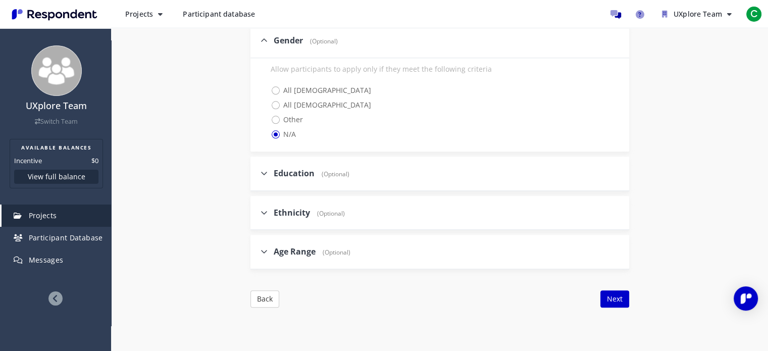
click at [378, 242] on div "Age Range (Optional)" at bounding box center [440, 252] width 379 height 34
click at [286, 252] on span "Age Range" at bounding box center [295, 251] width 42 height 11
click at [257, 252] on input "Age Range (Optional)" at bounding box center [254, 251] width 7 height 7
checkbox input "true"
click at [521, 173] on div "Education (Optional)" at bounding box center [440, 174] width 379 height 34
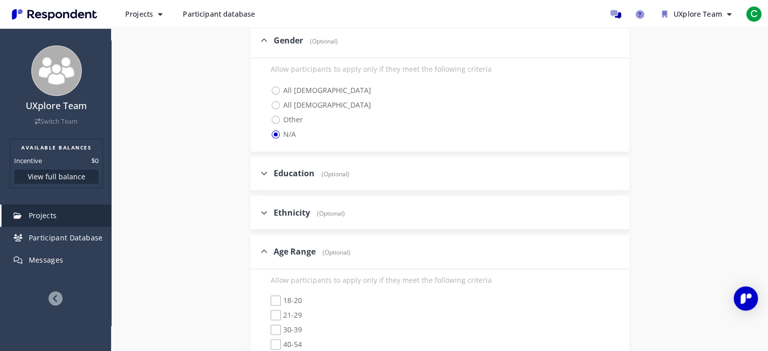
click at [283, 168] on span "Education" at bounding box center [294, 173] width 41 height 11
click at [257, 170] on input "Education (Optional)" at bounding box center [254, 173] width 7 height 7
checkbox input "true"
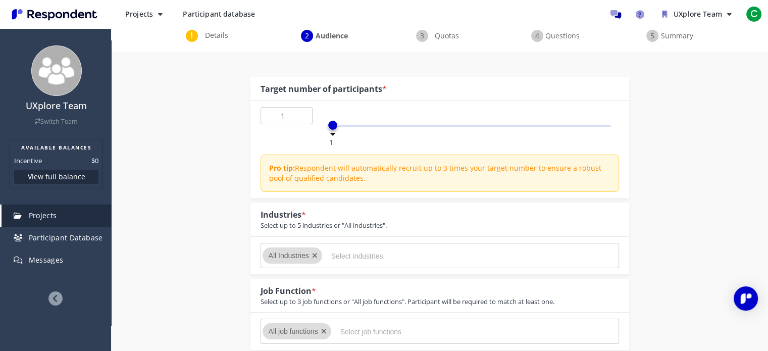
scroll to position [0, 0]
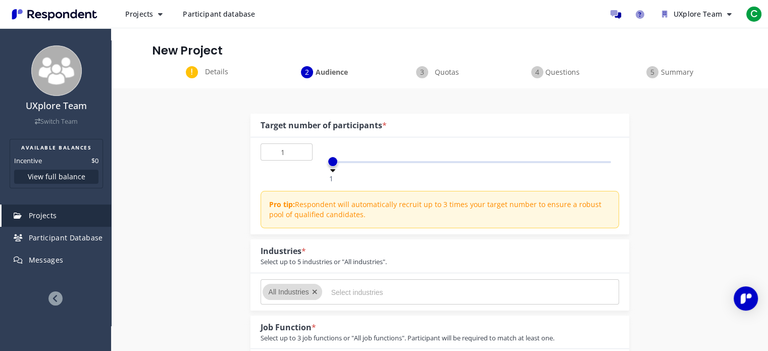
click at [218, 70] on span "Details" at bounding box center [216, 72] width 33 height 10
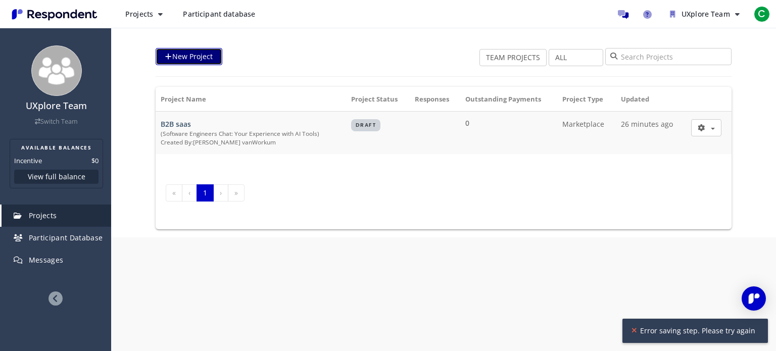
click at [202, 60] on link "New Project" at bounding box center [189, 56] width 67 height 17
